Goal: Task Accomplishment & Management: Use online tool/utility

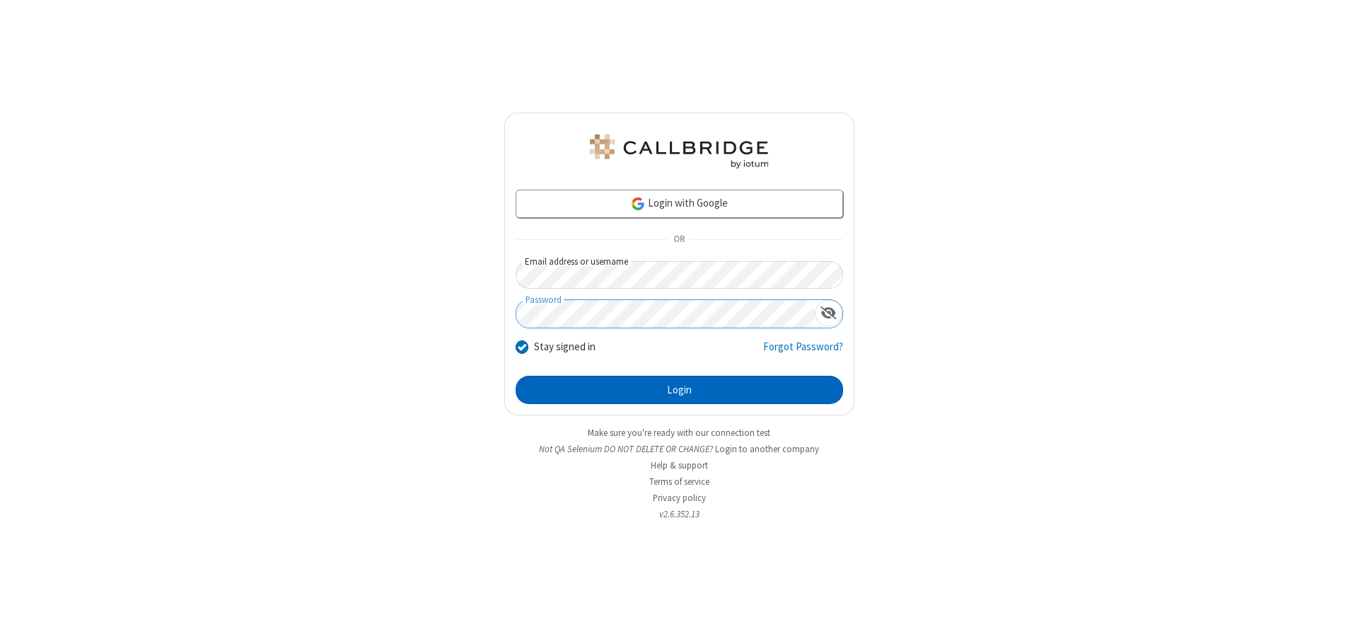
click at [679, 390] on button "Login" at bounding box center [680, 390] width 328 height 28
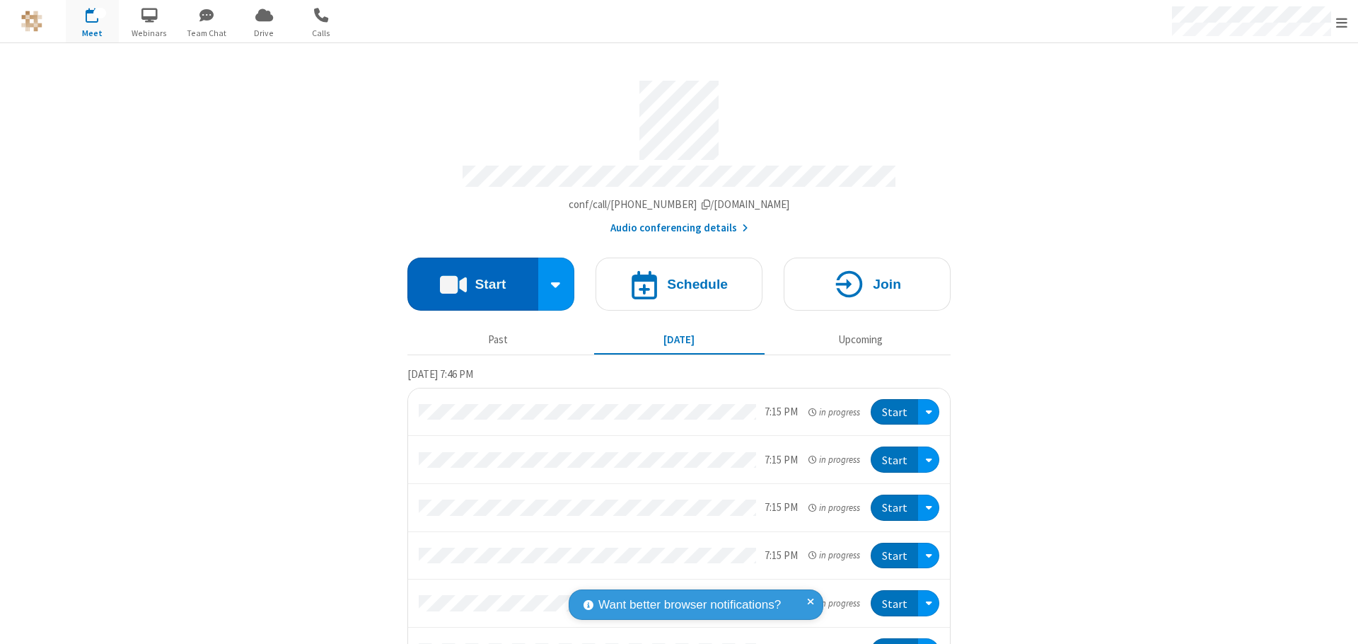
click at [467, 277] on button "Start" at bounding box center [473, 284] width 131 height 53
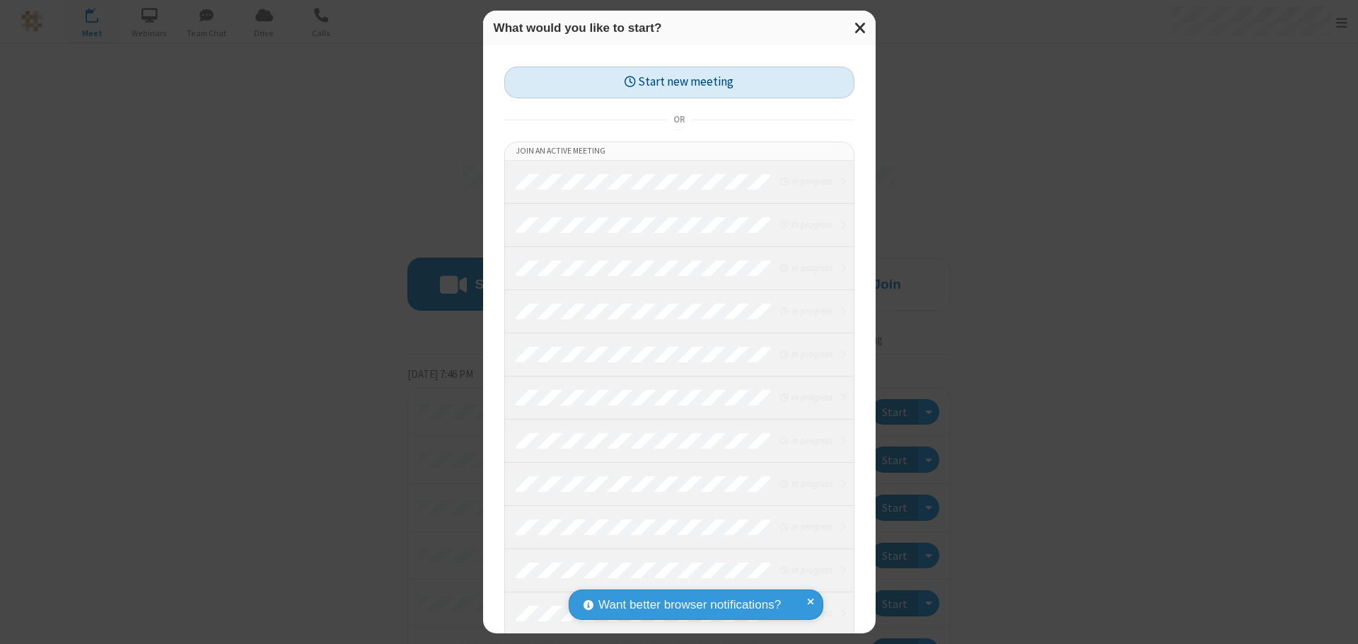
click at [679, 82] on button "Start new meeting" at bounding box center [679, 83] width 350 height 32
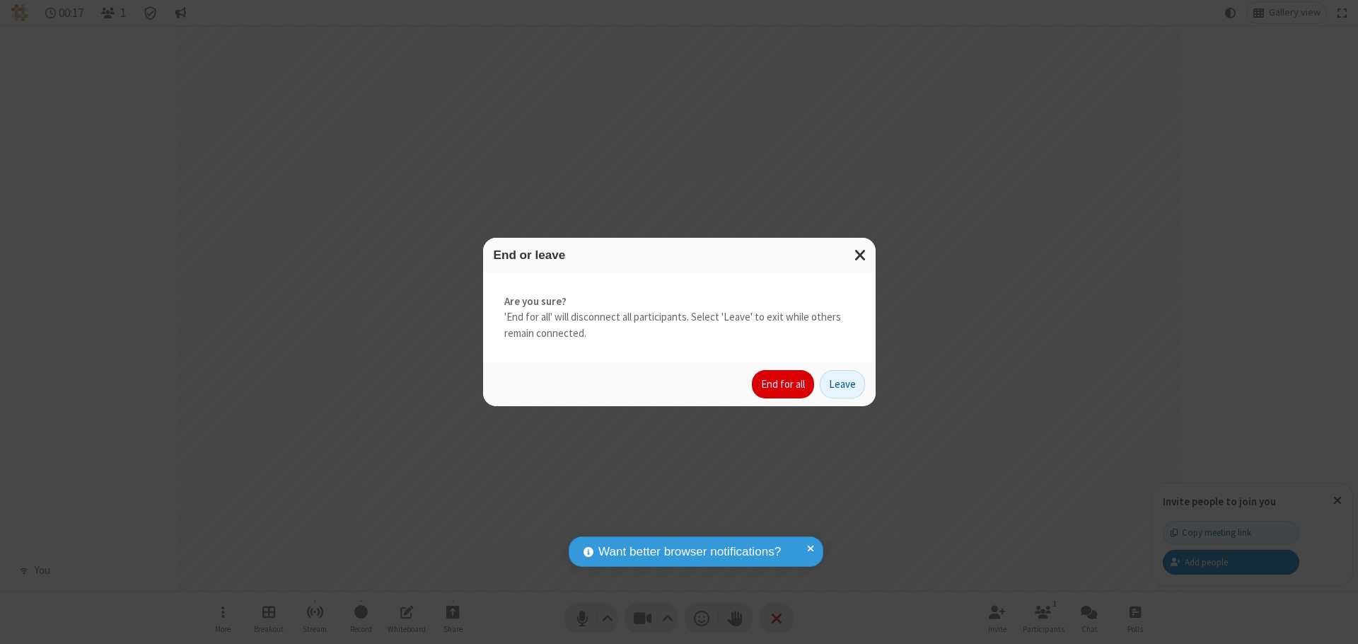
click at [784, 384] on button "End for all" at bounding box center [783, 384] width 62 height 28
